Goal: Register for event/course

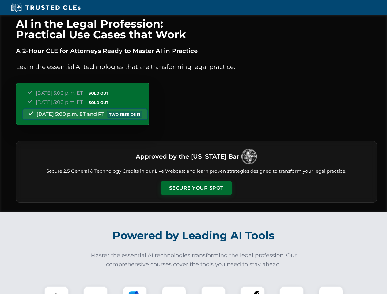
click at [196, 188] on button "Secure Your Spot" at bounding box center [197, 188] width 72 height 14
click at [56, 290] on img at bounding box center [57, 299] width 18 height 18
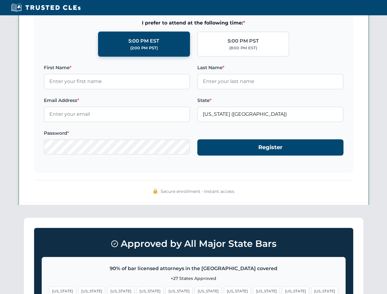
click at [224, 290] on span "[US_STATE]" at bounding box center [237, 291] width 27 height 9
click at [283, 290] on span "[US_STATE]" at bounding box center [296, 291] width 27 height 9
